Goal: Task Accomplishment & Management: Manage account settings

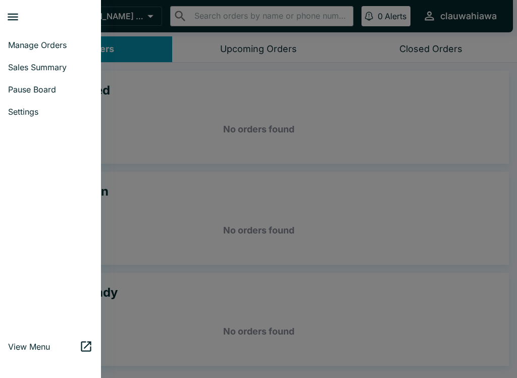
scroll to position [2, 0]
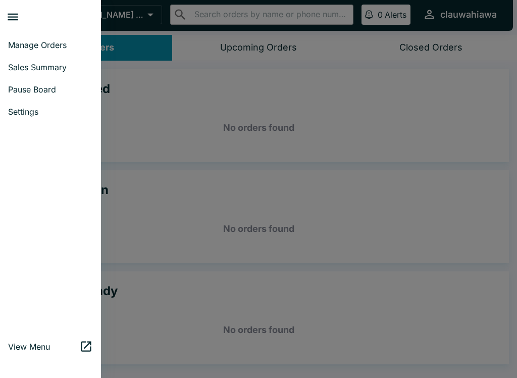
click at [54, 45] on span "Manage Orders" at bounding box center [50, 45] width 85 height 10
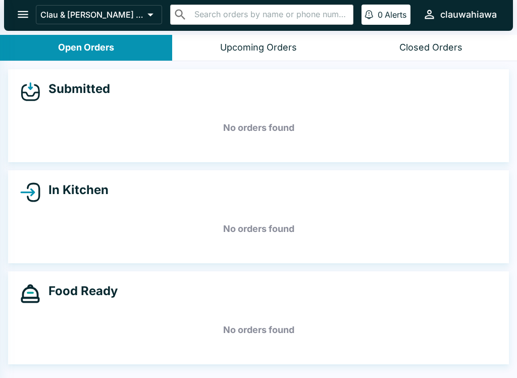
scroll to position [0, 0]
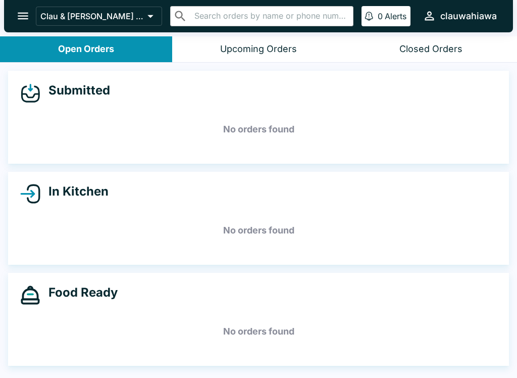
click at [23, 16] on icon "open drawer" at bounding box center [23, 16] width 11 height 7
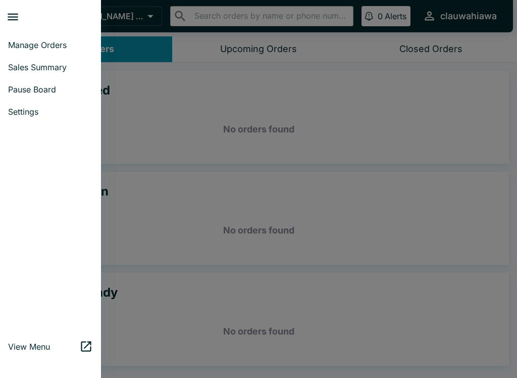
click at [30, 81] on link "Pause Board" at bounding box center [50, 89] width 101 height 22
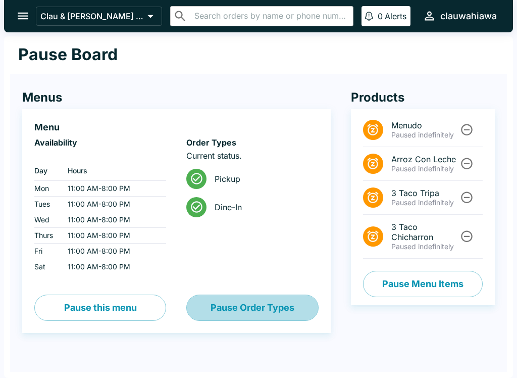
click at [225, 311] on button "Pause Order Types" at bounding box center [252, 308] width 132 height 26
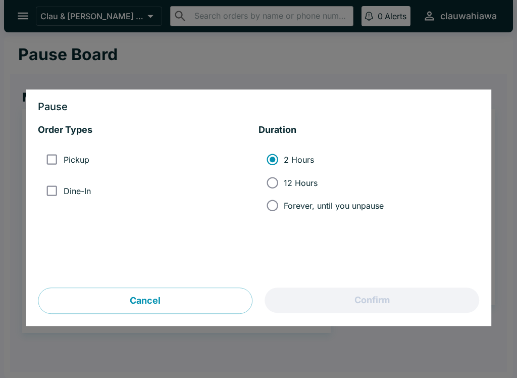
click at [85, 154] on label "Pickup" at bounding box center [64, 160] width 49 height 23
click at [63, 154] on input "Pickup" at bounding box center [51, 160] width 23 height 23
checkbox input "true"
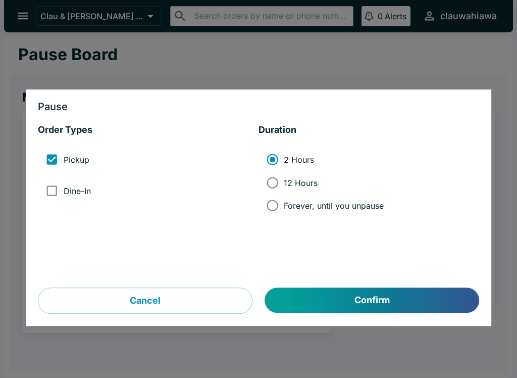
click at [76, 200] on label "Dine-In" at bounding box center [65, 190] width 50 height 23
click at [63, 200] on input "Dine-In" at bounding box center [51, 190] width 23 height 23
checkbox input "true"
click at [295, 211] on label "Forever, until you unpause" at bounding box center [322, 205] width 123 height 23
click at [284, 211] on input "Forever, until you unpause" at bounding box center [272, 205] width 23 height 23
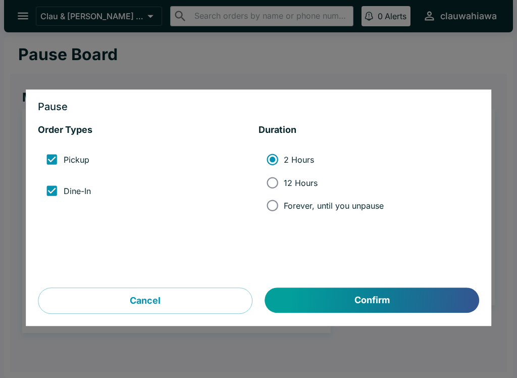
radio input "true"
click at [340, 301] on button "Confirm" at bounding box center [372, 300] width 214 height 25
